Goal: Information Seeking & Learning: Learn about a topic

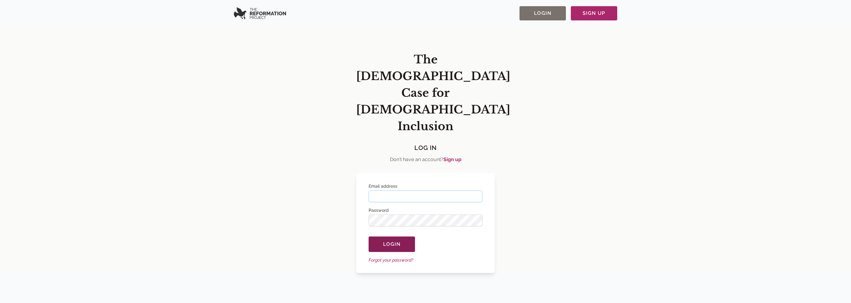
type input "**********"
click at [395, 241] on span "Login" at bounding box center [391, 244] width 17 height 7
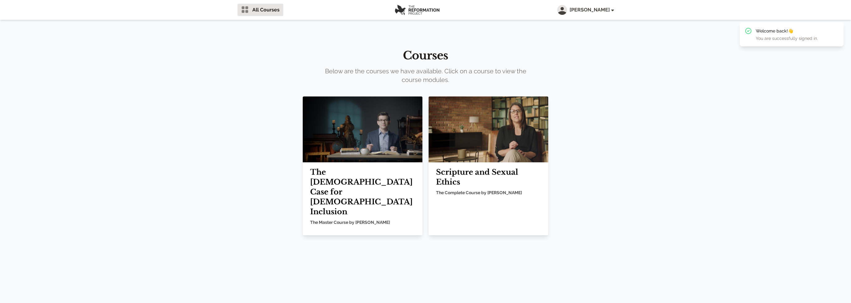
click at [340, 179] on h2 "The [DEMOGRAPHIC_DATA] Case for [DEMOGRAPHIC_DATA] Inclusion" at bounding box center [362, 191] width 105 height 49
click at [364, 151] on img at bounding box center [363, 130] width 120 height 66
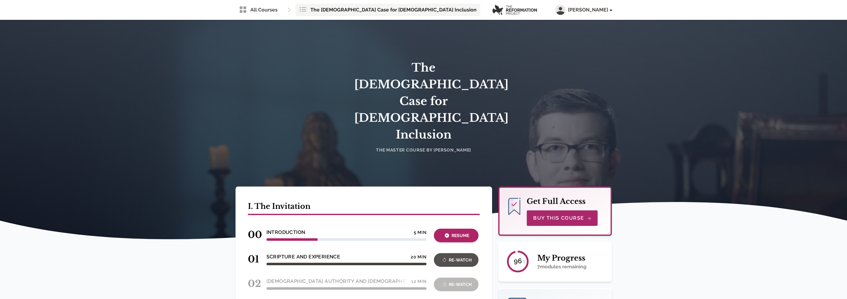
click at [447, 233] on icon "button" at bounding box center [447, 235] width 4 height 4
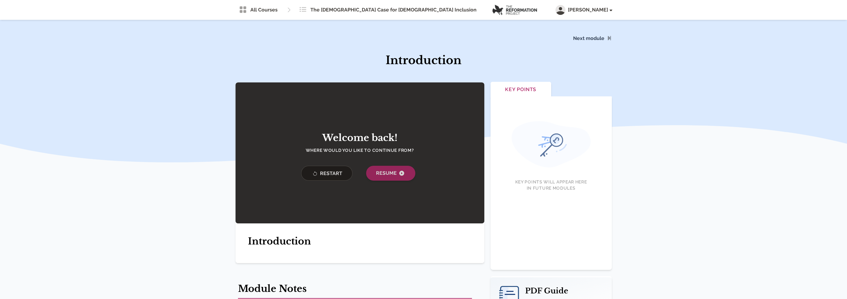
click at [390, 175] on span "Resume" at bounding box center [390, 172] width 29 height 7
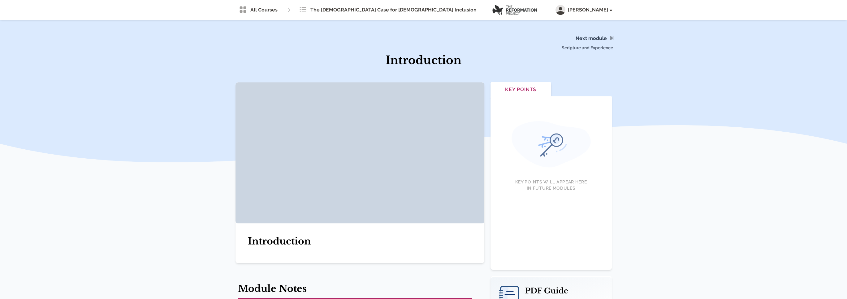
click at [582, 37] on span "Scripture and Experience" at bounding box center [557, 43] width 119 height 36
